Goal: Check status

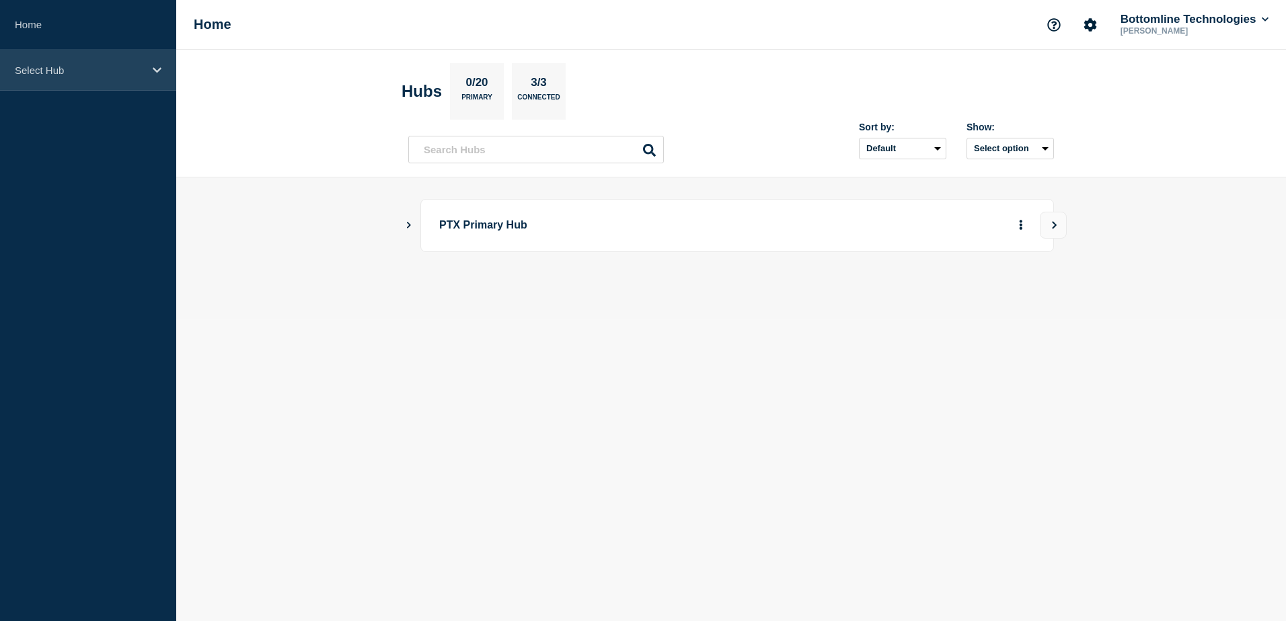
click at [68, 67] on p "Select Hub" at bounding box center [79, 70] width 129 height 11
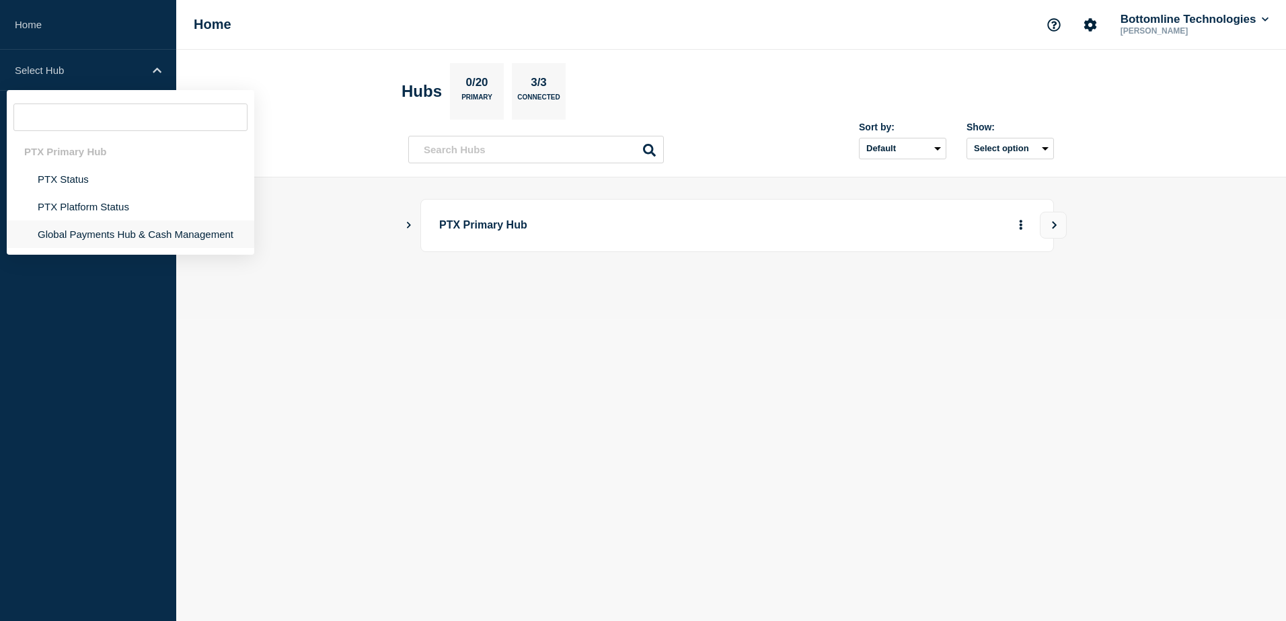
click at [89, 239] on li "Global Payments Hub & Cash Management" at bounding box center [130, 235] width 247 height 28
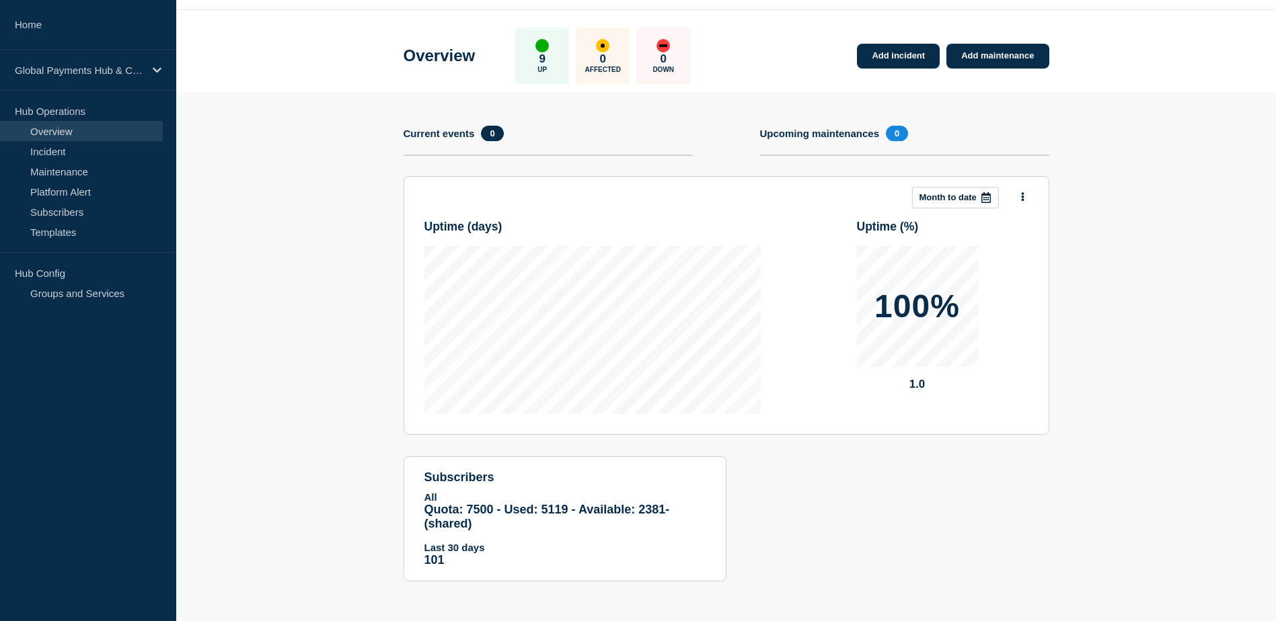
scroll to position [40, 0]
click at [73, 147] on link "Incident" at bounding box center [81, 151] width 163 height 20
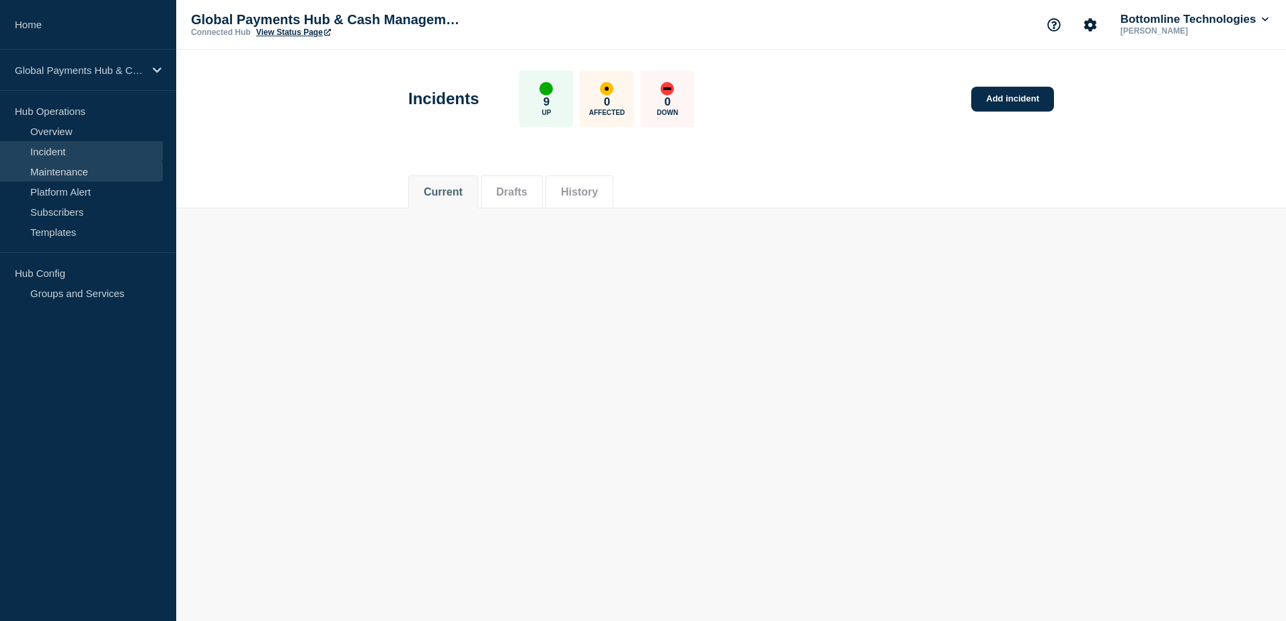
click at [111, 173] on link "Maintenance" at bounding box center [81, 171] width 163 height 20
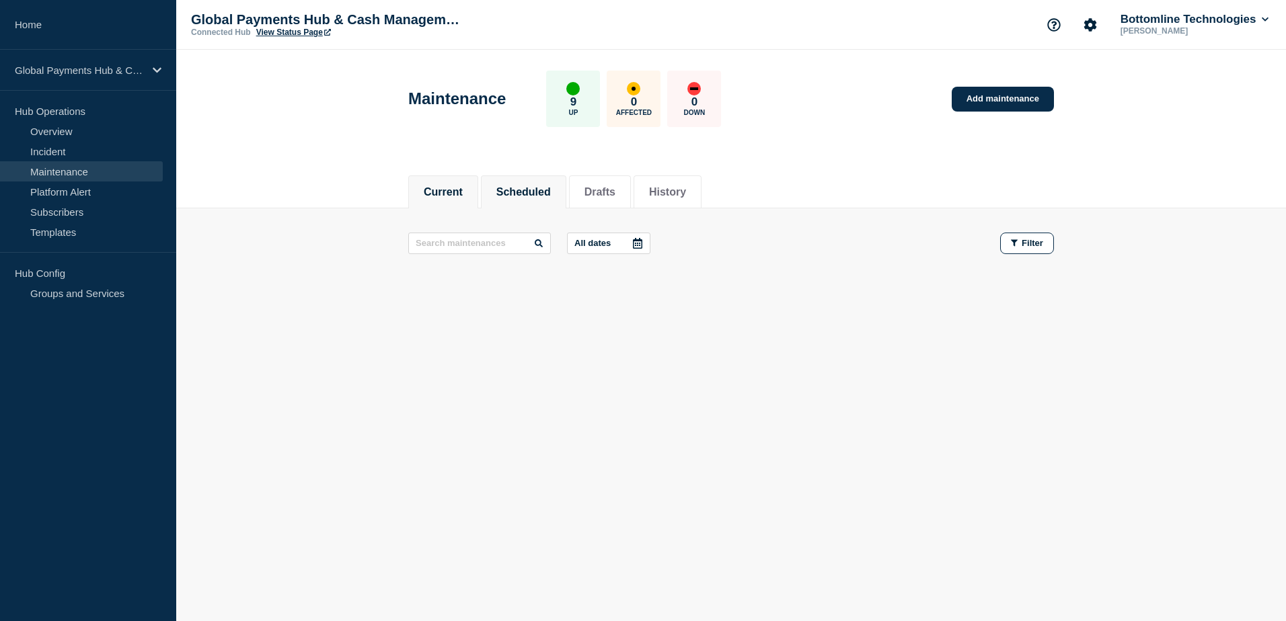
click at [523, 192] on button "Scheduled" at bounding box center [523, 192] width 54 height 12
click at [83, 157] on link "Incident" at bounding box center [81, 151] width 163 height 20
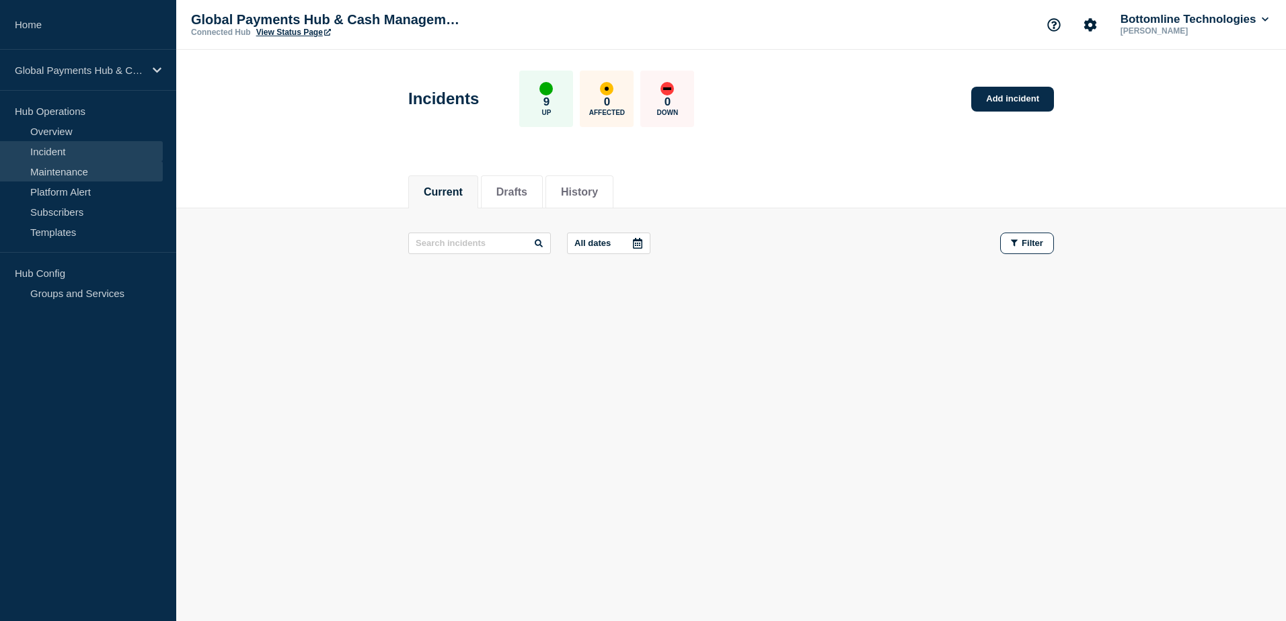
click at [57, 174] on link "Maintenance" at bounding box center [81, 171] width 163 height 20
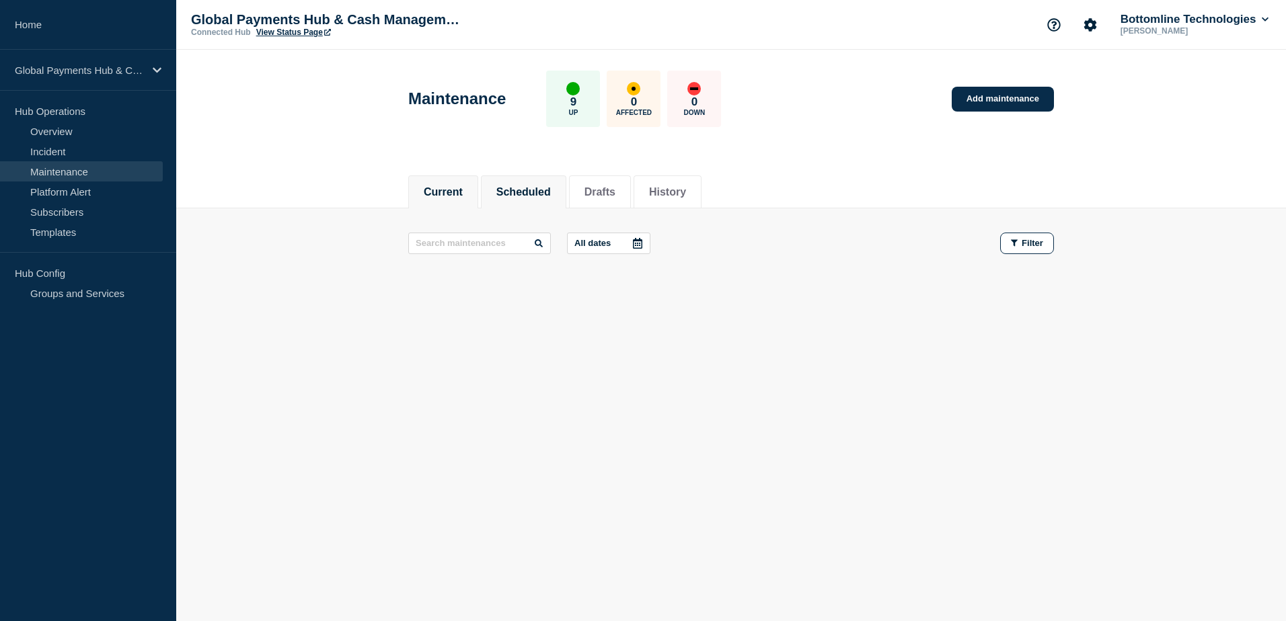
click at [520, 198] on button "Scheduled" at bounding box center [523, 192] width 54 height 12
